Goal: Book appointment/travel/reservation

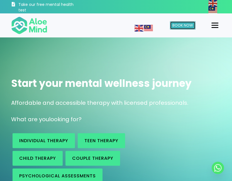
click at [188, 25] on span "Book Now" at bounding box center [183, 25] width 21 height 5
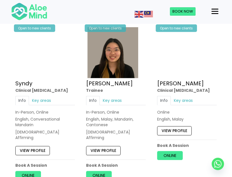
scroll to position [636, 0]
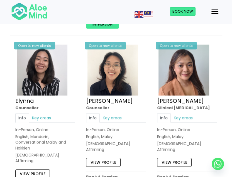
click at [177, 158] on link "View profile" at bounding box center [174, 162] width 35 height 9
